Goal: Check status: Check status

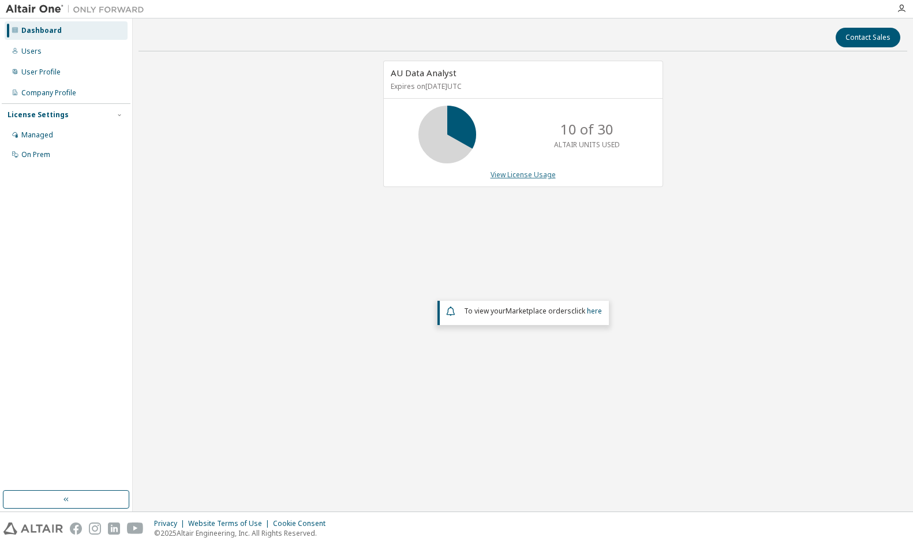
click at [523, 177] on link "View License Usage" at bounding box center [522, 175] width 65 height 10
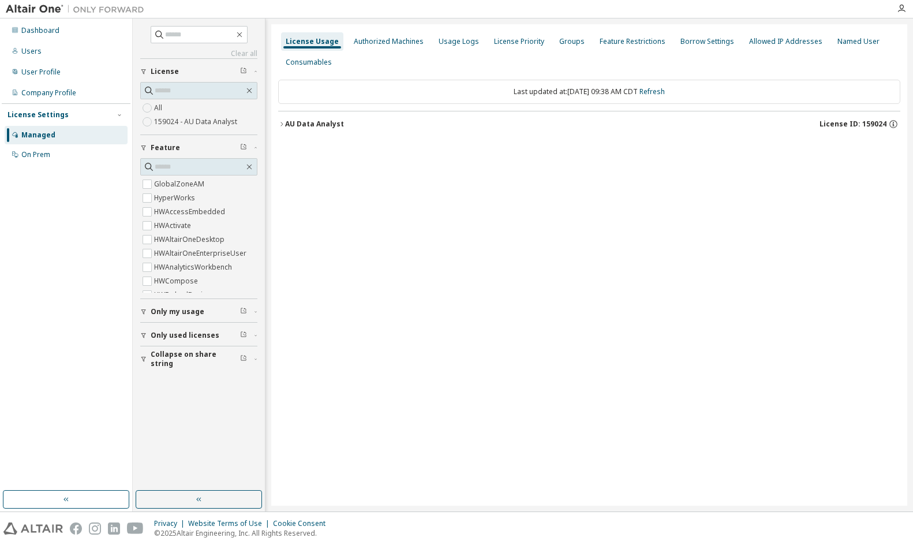
click at [351, 126] on div "AU Data Analyst License ID: 159024" at bounding box center [592, 124] width 615 height 10
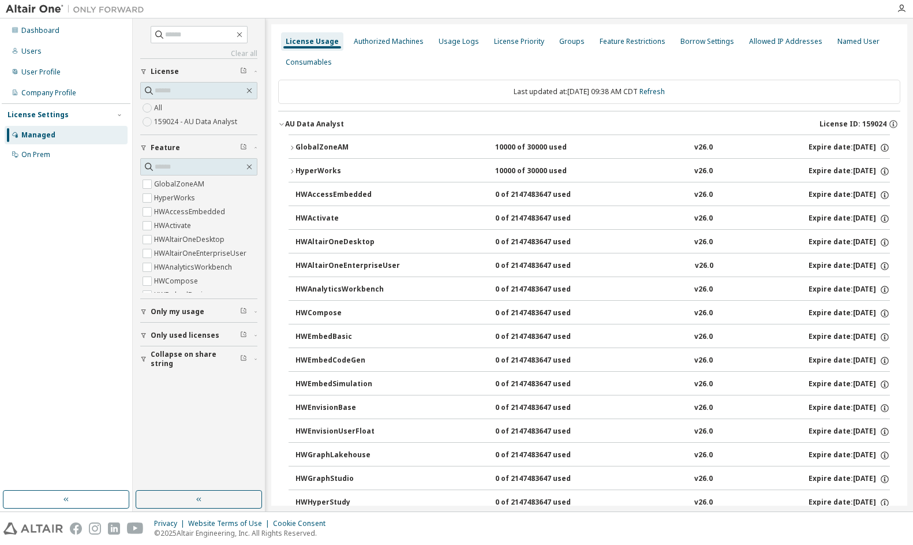
click at [351, 145] on div "GlobalZoneAM" at bounding box center [347, 148] width 104 height 10
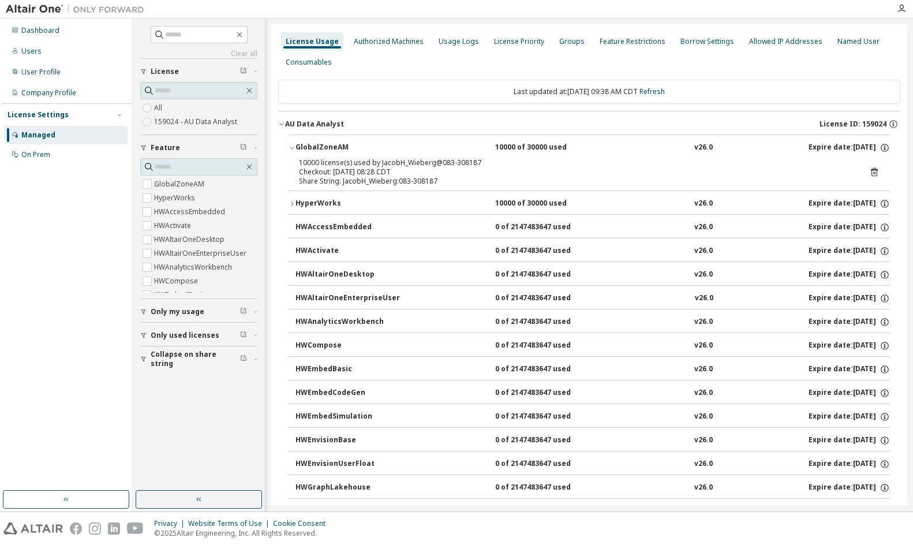
click at [332, 143] on div "GlobalZoneAM" at bounding box center [347, 148] width 104 height 10
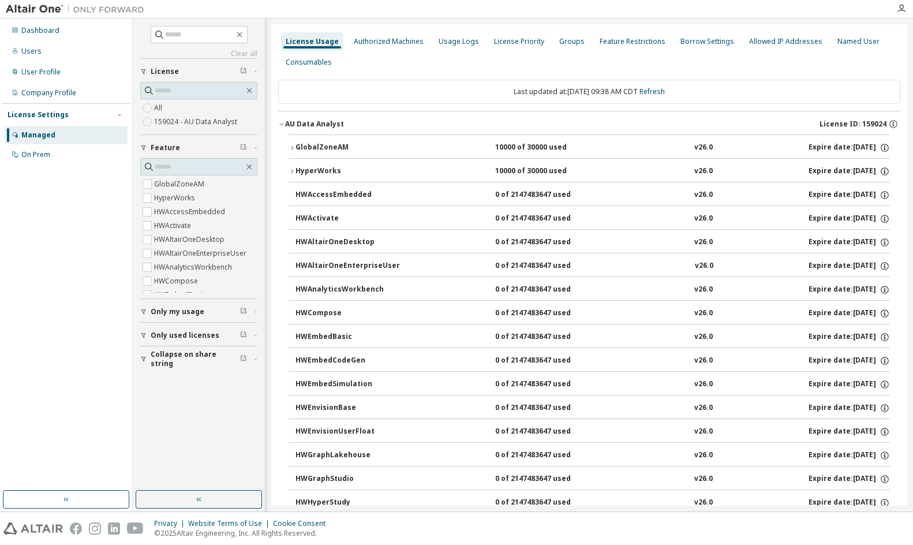
click at [419, 145] on div "GlobalZoneAM 10000 of 30000 used v26.0 Expire date: [DATE]" at bounding box center [592, 148] width 594 height 10
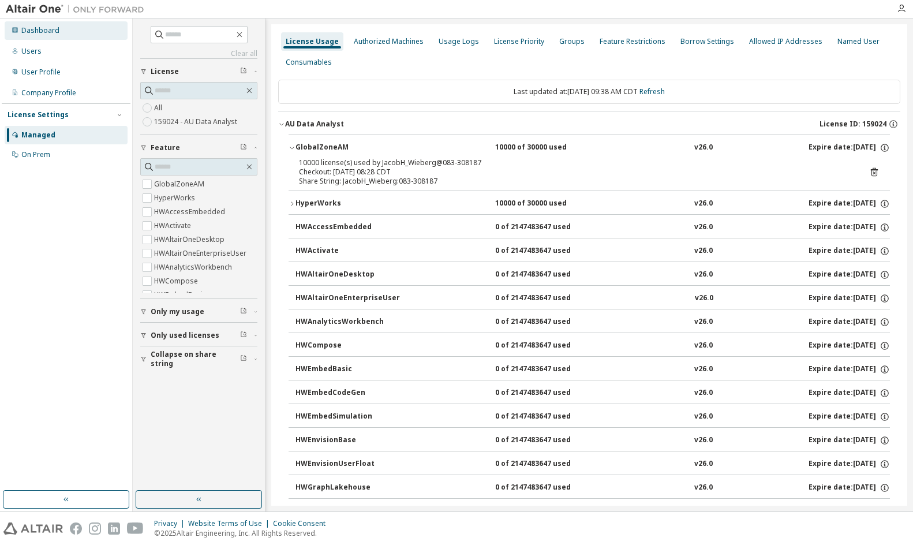
click at [61, 30] on div "Dashboard" at bounding box center [66, 30] width 123 height 18
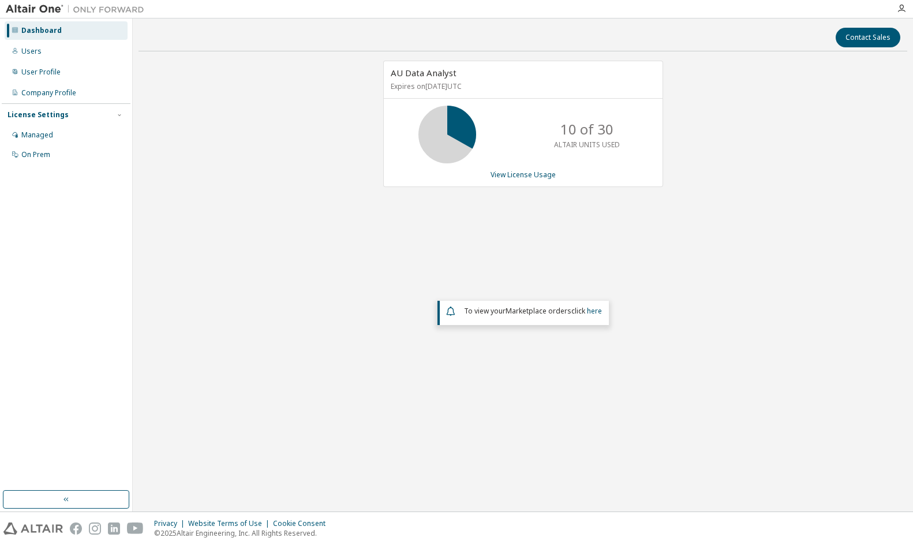
click at [428, 271] on div "AU Data Analyst Expires on [DATE] UTC 10 of 30 ALTAIR UNITS USED View License U…" at bounding box center [522, 238] width 768 height 354
click at [48, 87] on div "Company Profile" at bounding box center [66, 93] width 123 height 18
